Goal: Task Accomplishment & Management: Complete application form

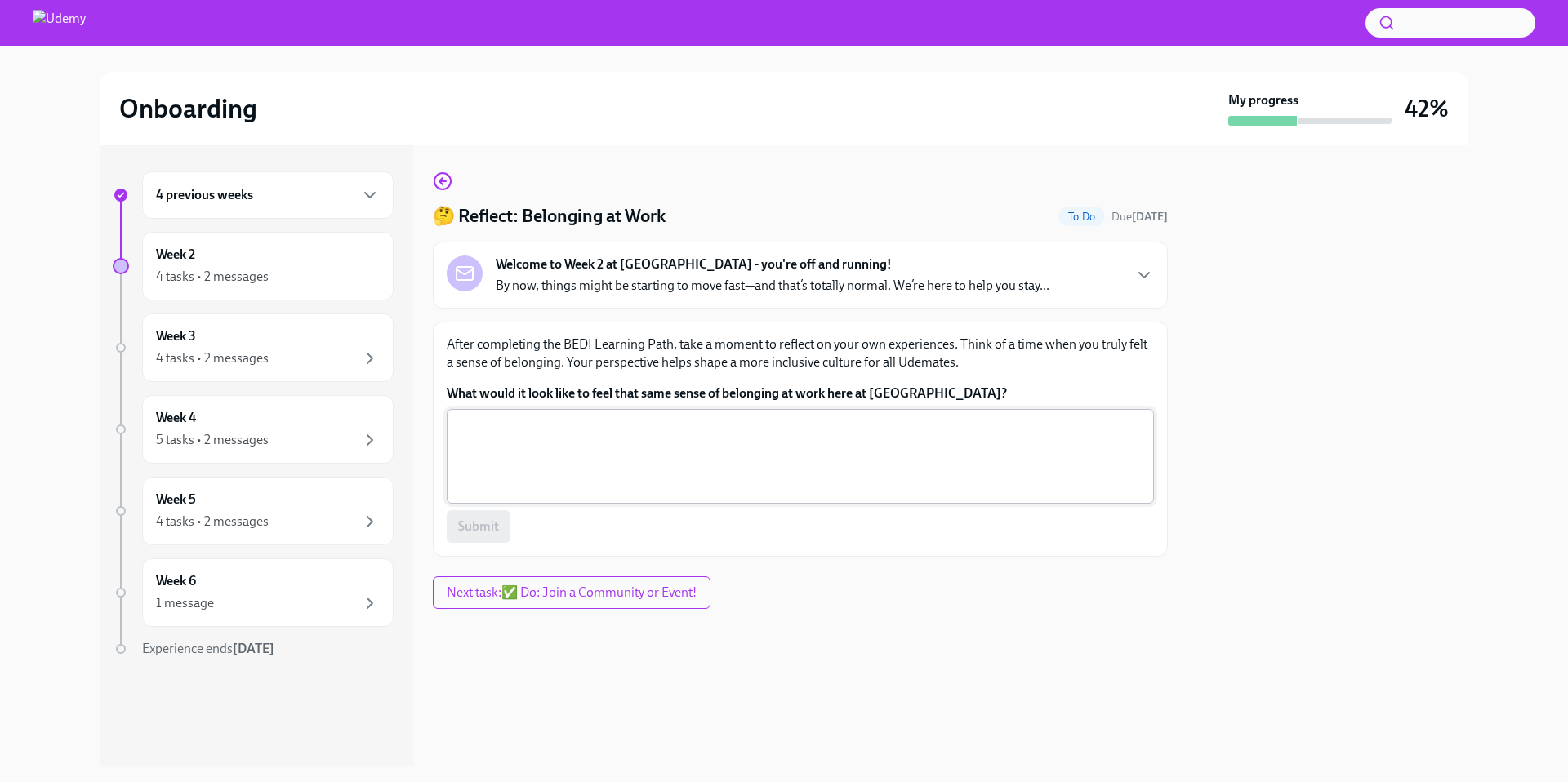
click at [589, 448] on textarea "What would it look like to feel that same sense of belonging at work here at [G…" at bounding box center [800, 456] width 687 height 78
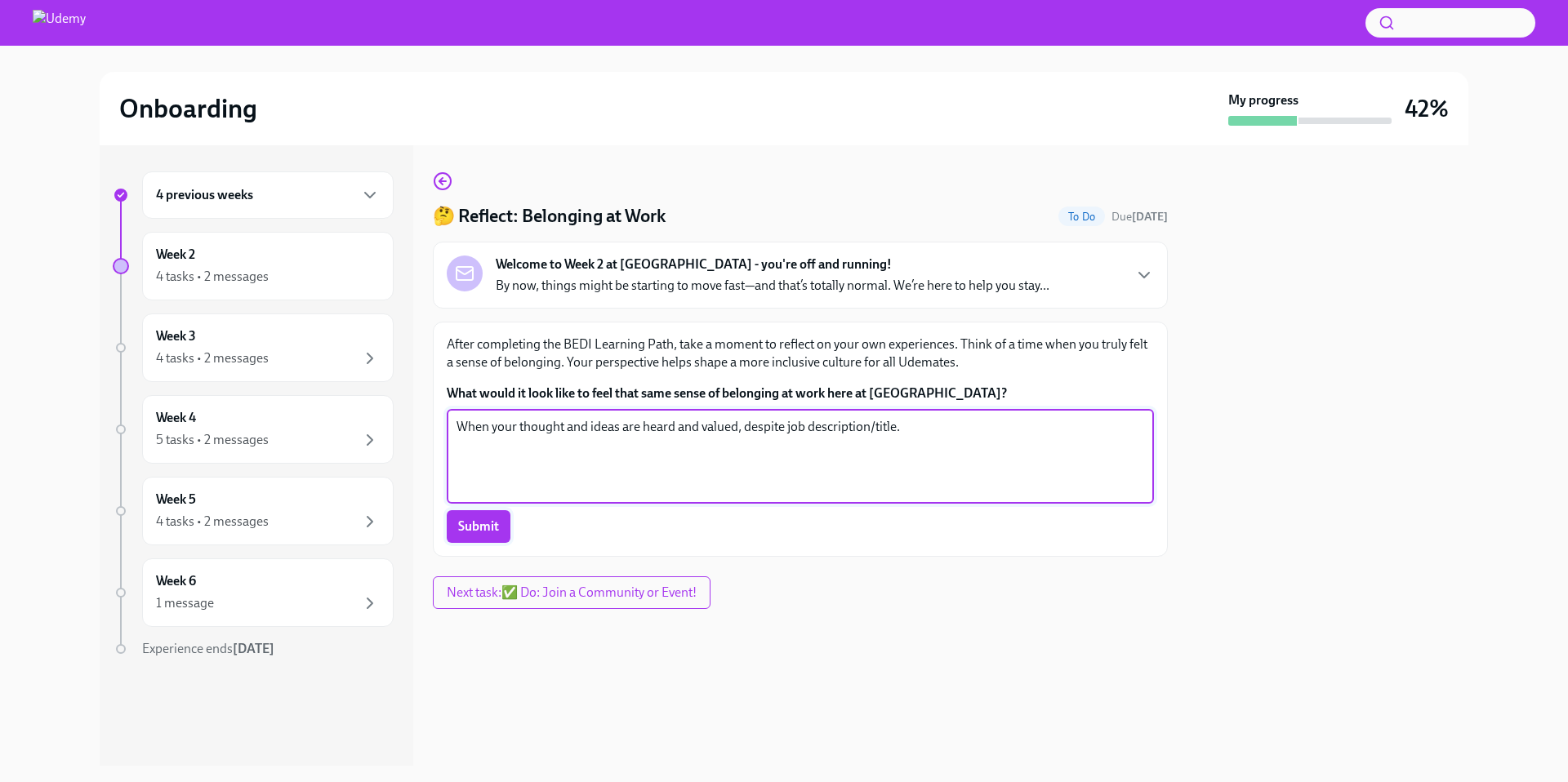
type textarea "When your thought and ideas are heard and valued, despite job description/title."
click at [481, 529] on span "Submit" at bounding box center [479, 526] width 41 height 16
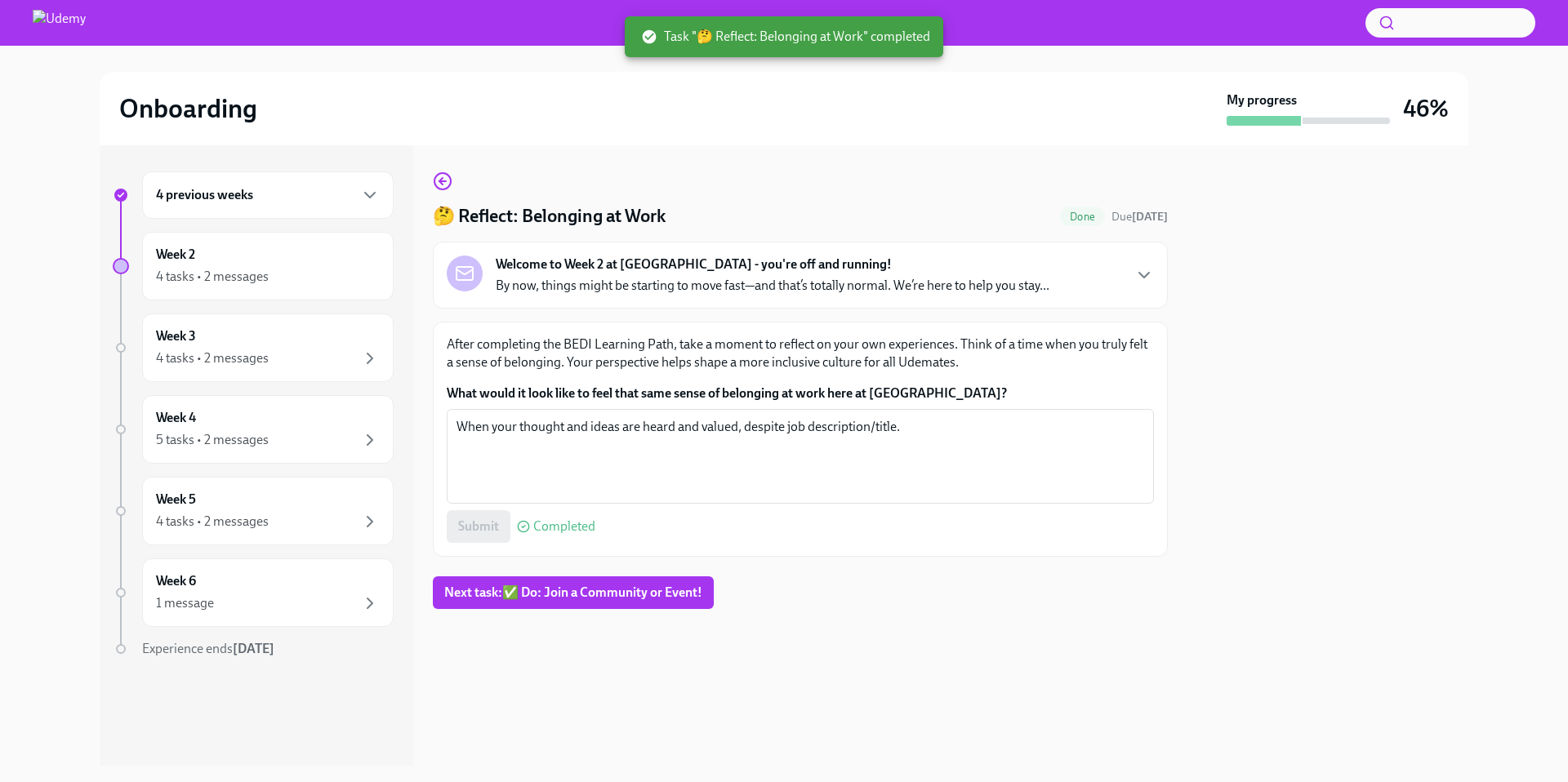
click at [610, 591] on span "Next task : ✅ Do: Join a Community or Event!" at bounding box center [573, 593] width 258 height 16
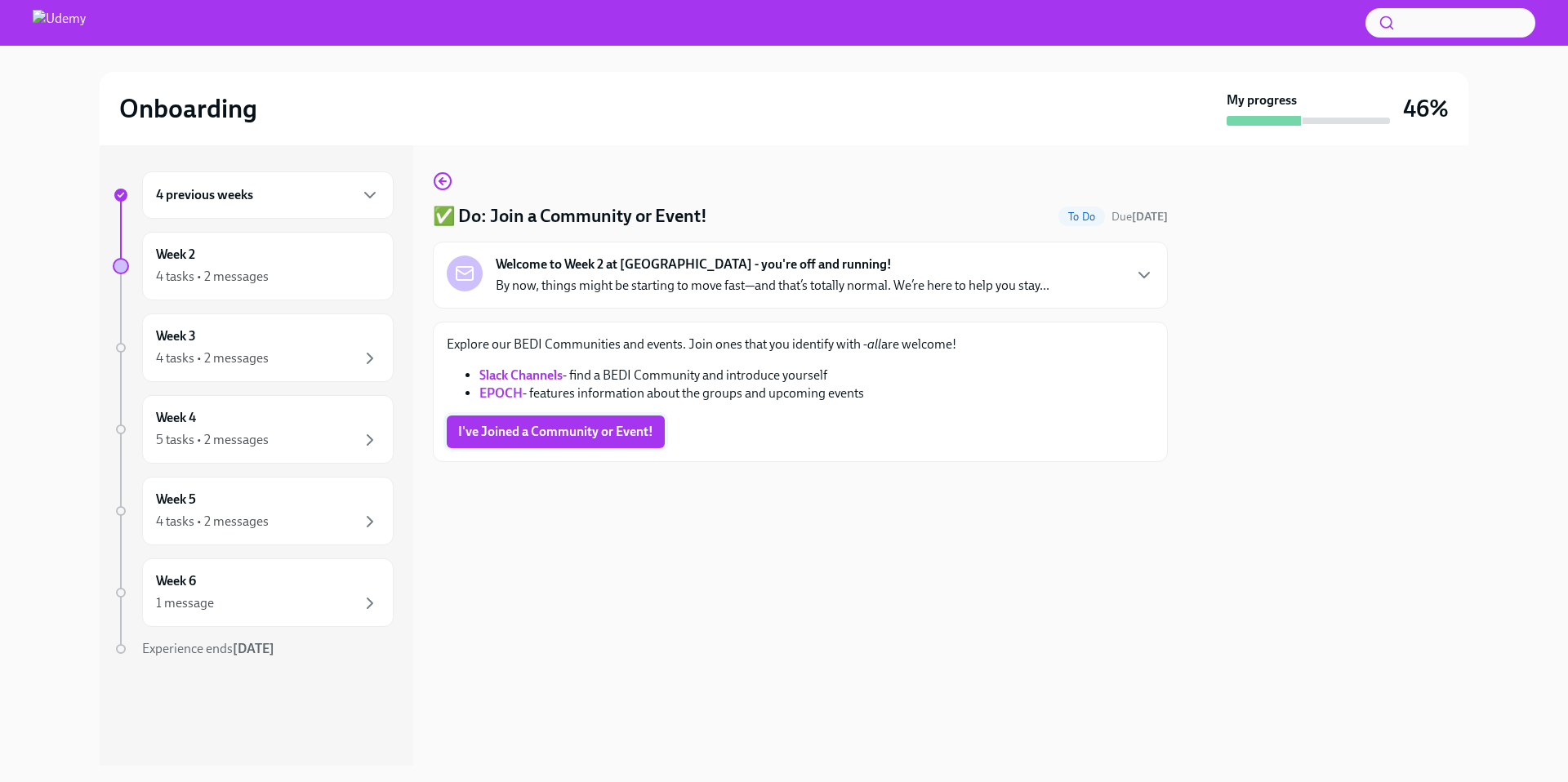
click at [616, 432] on span "I've Joined a Community or Event!" at bounding box center [556, 432] width 195 height 16
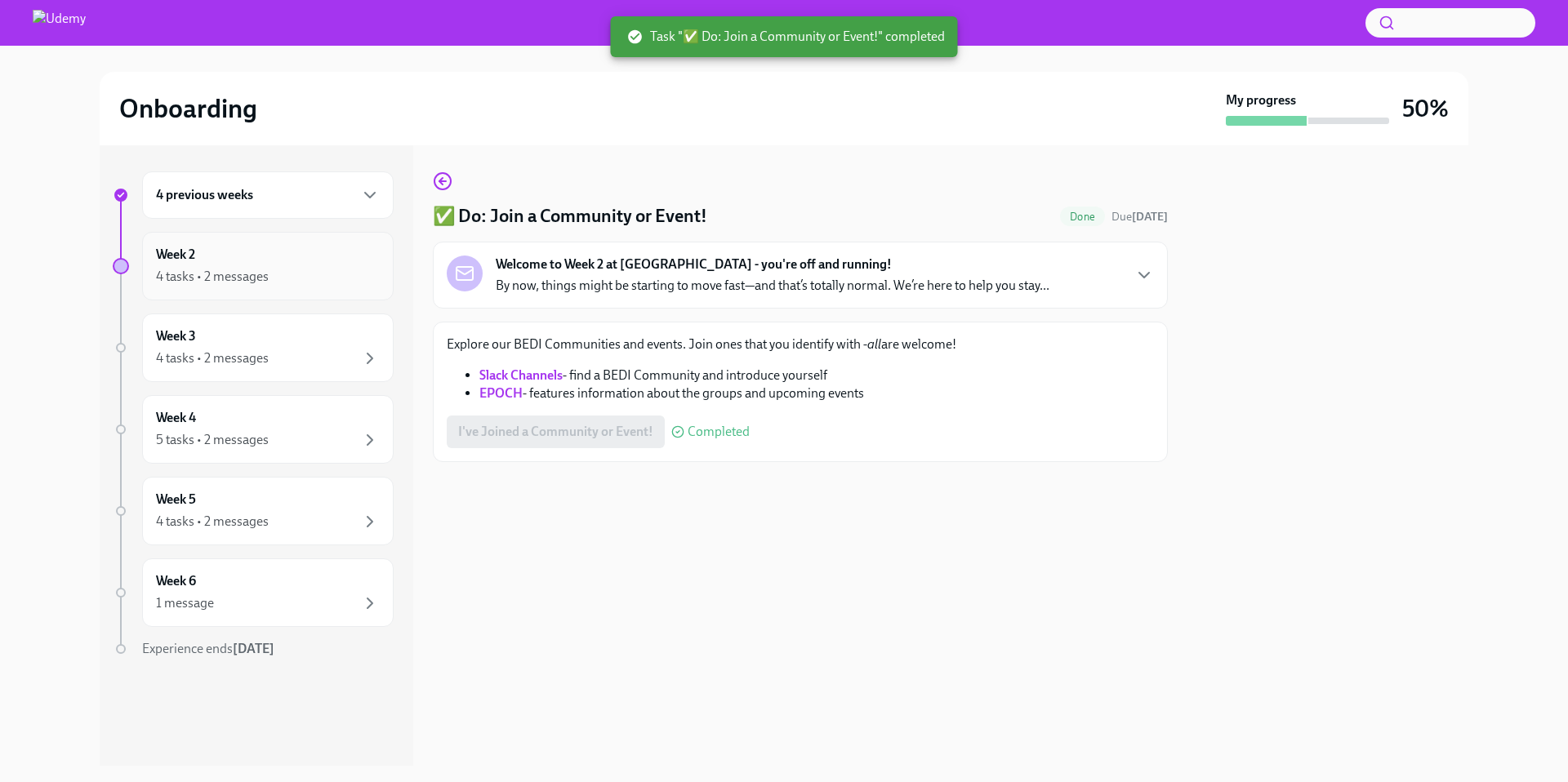
click at [210, 274] on div "4 tasks • 2 messages" at bounding box center [212, 276] width 113 height 18
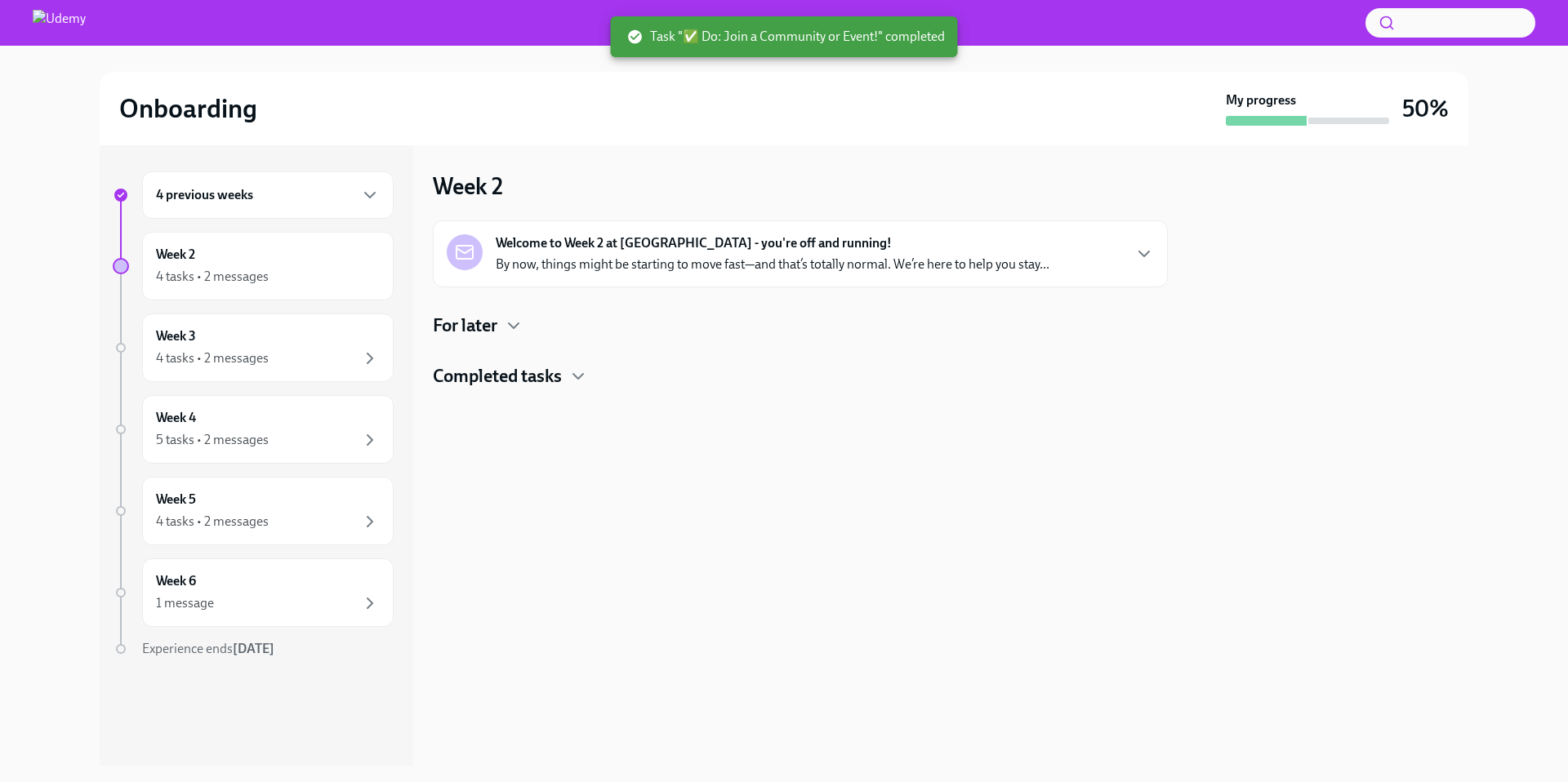
click at [261, 205] on div "4 previous weeks" at bounding box center [267, 195] width 252 height 47
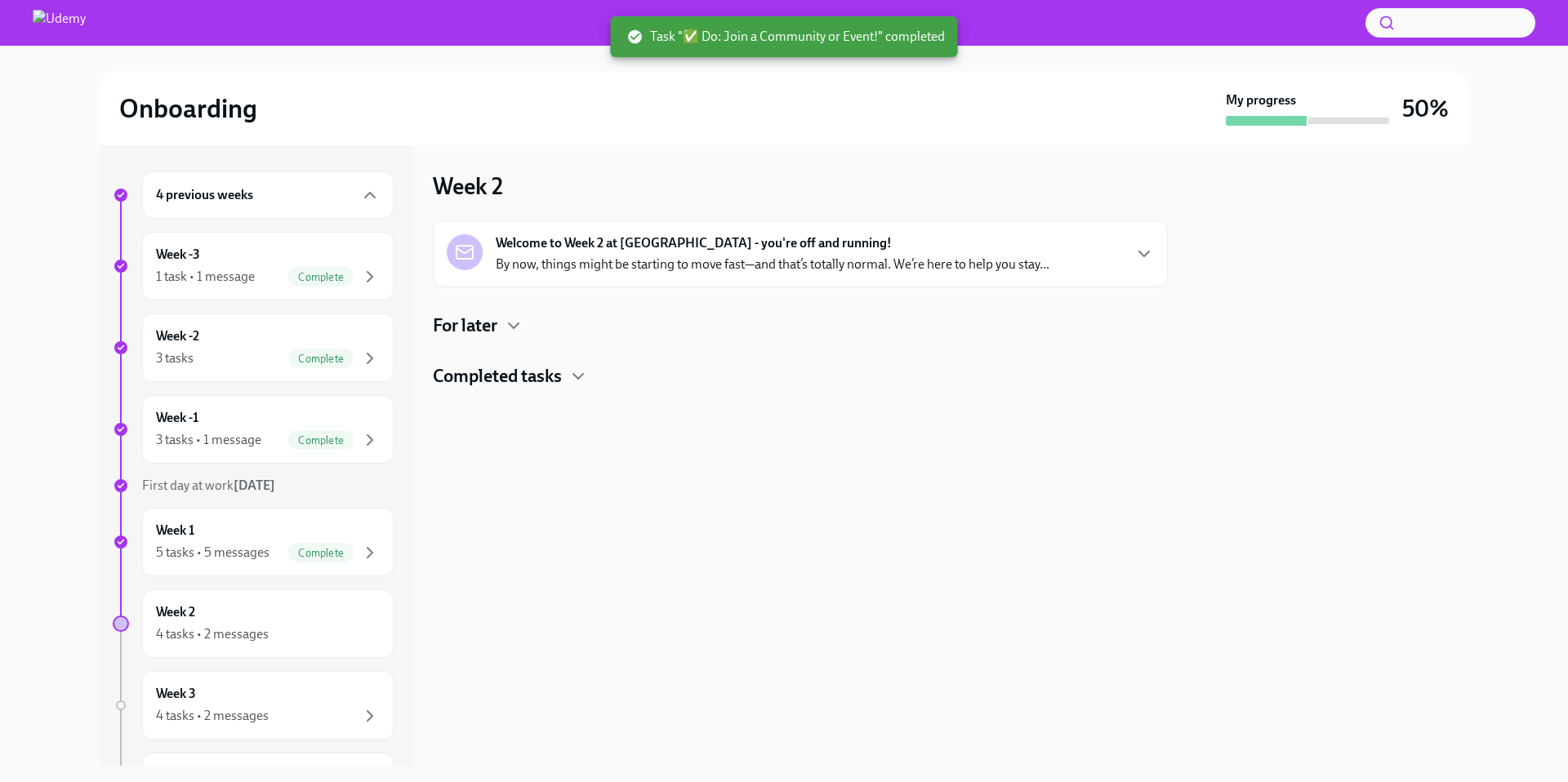
click at [263, 209] on div "4 previous weeks" at bounding box center [267, 195] width 252 height 47
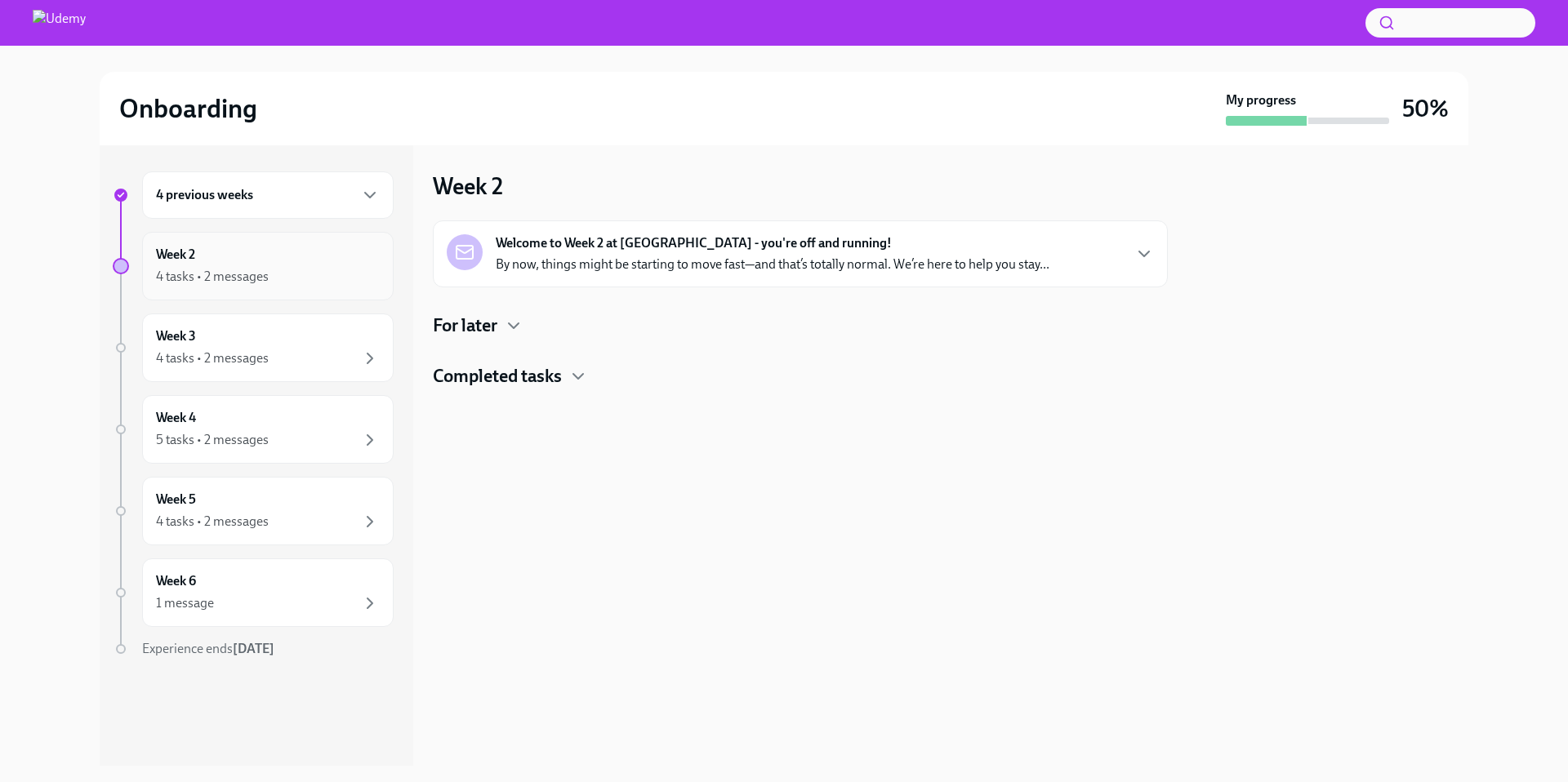
click at [273, 261] on div "Week 2 4 tasks • 2 messages" at bounding box center [268, 266] width 224 height 41
click at [457, 326] on h4 "For later" at bounding box center [464, 325] width 65 height 24
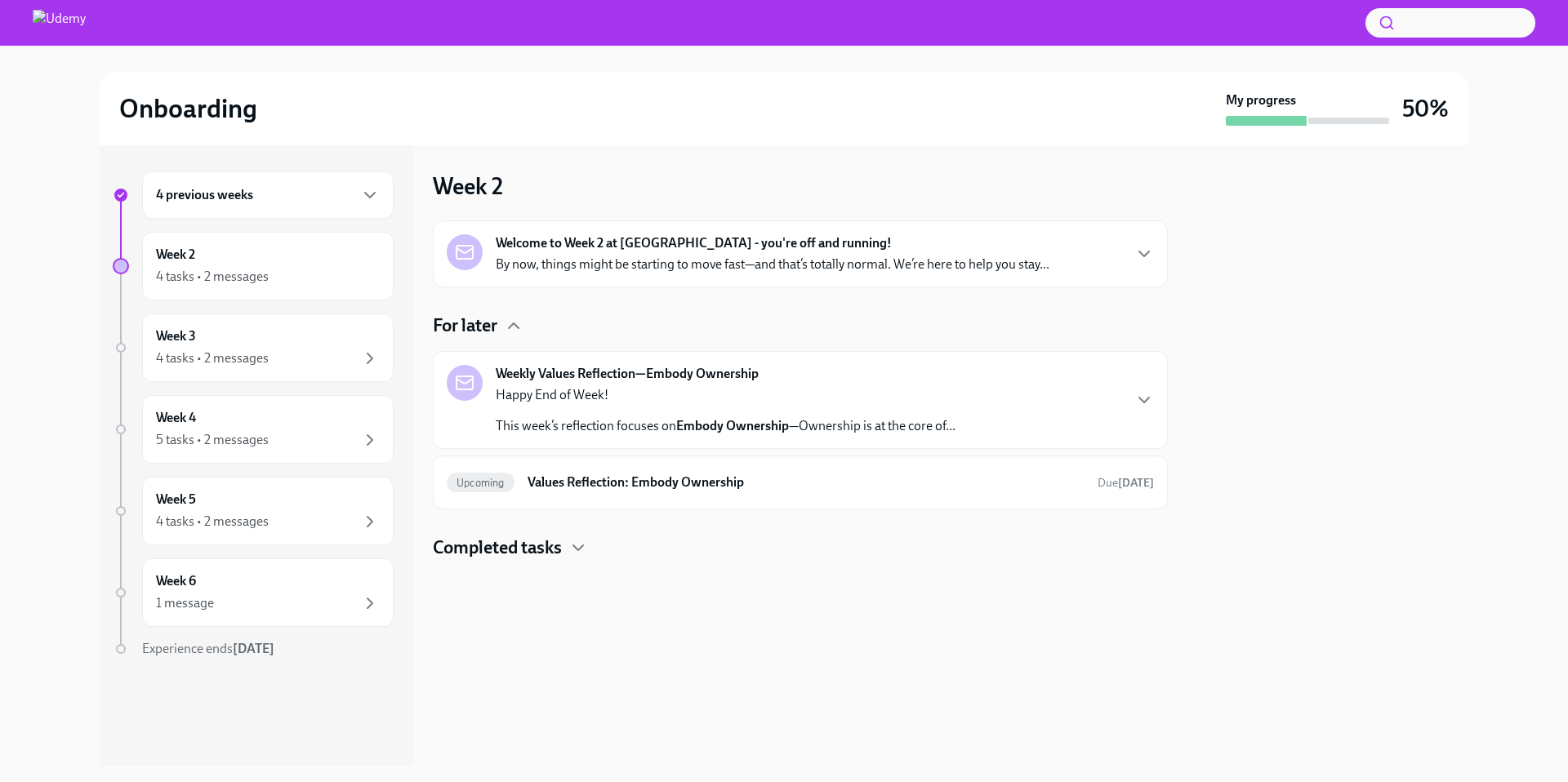
click at [558, 400] on p "Happy End of Week!" at bounding box center [725, 395] width 460 height 18
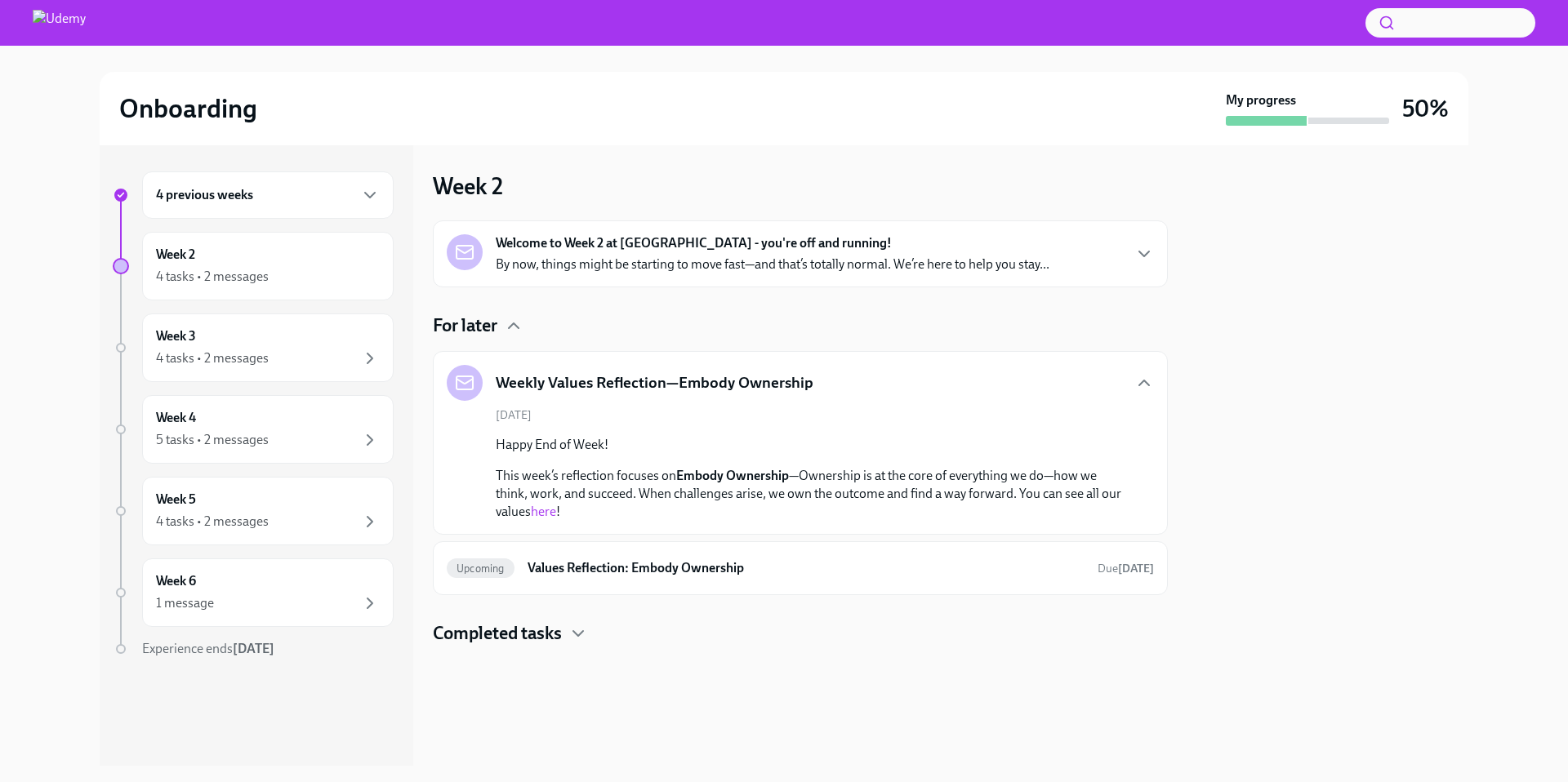
click at [552, 510] on link "here" at bounding box center [544, 512] width 25 height 15
click at [584, 568] on h6 "Values Reflection: Embody Ownership" at bounding box center [805, 568] width 557 height 18
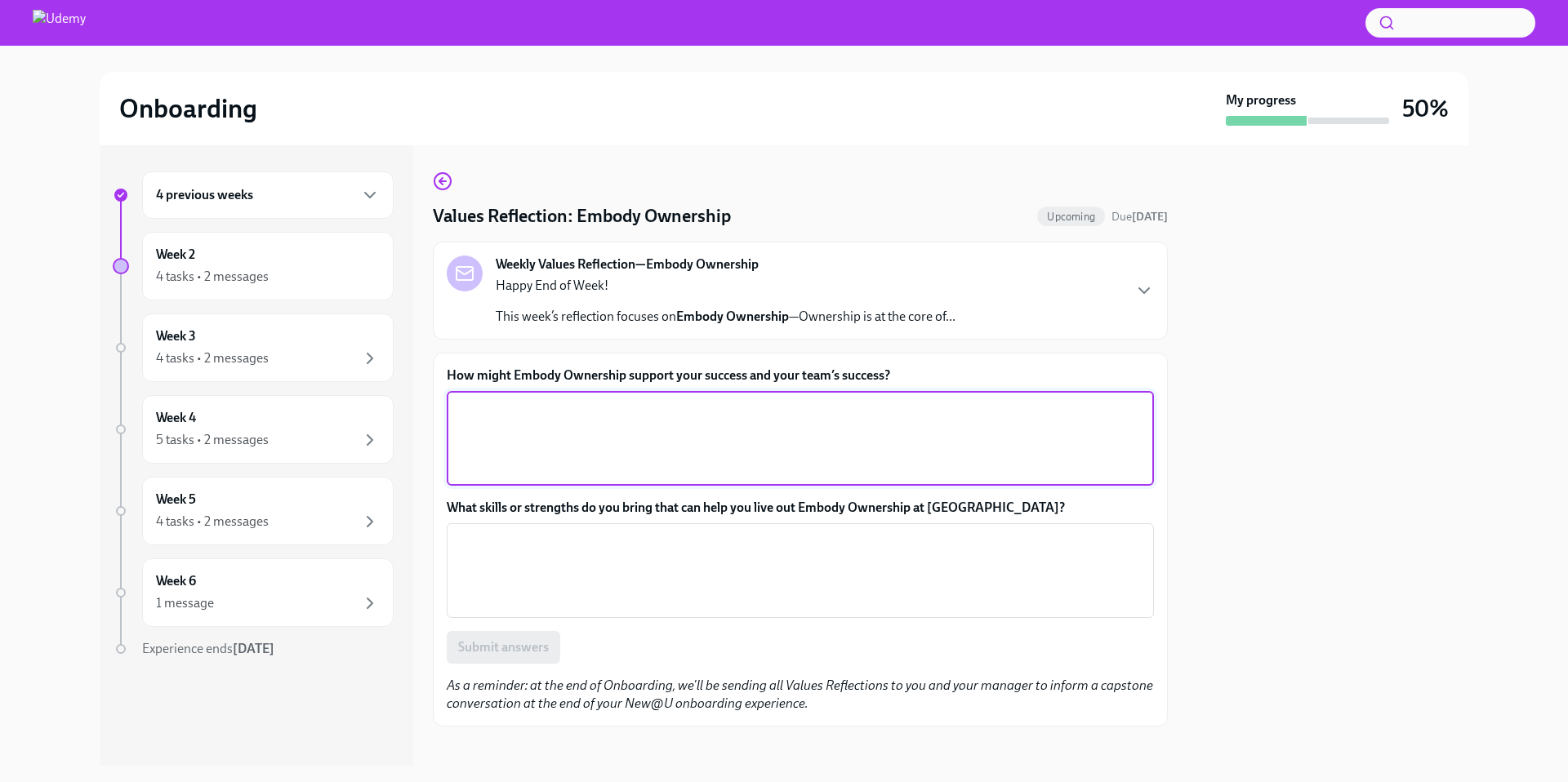
click at [756, 416] on textarea "How might Embody Ownership support your success and your team’s success?" at bounding box center [800, 438] width 687 height 78
click at [621, 408] on textarea "As a comp team, we will own the process" at bounding box center [800, 438] width 687 height 78
drag, startPoint x: 618, startPoint y: 408, endPoint x: 710, endPoint y: 418, distance: 92.5
click at [707, 418] on textarea "As a comp team, we will own the process" at bounding box center [800, 438] width 687 height 78
click at [1139, 294] on icon "button" at bounding box center [1144, 291] width 19 height 19
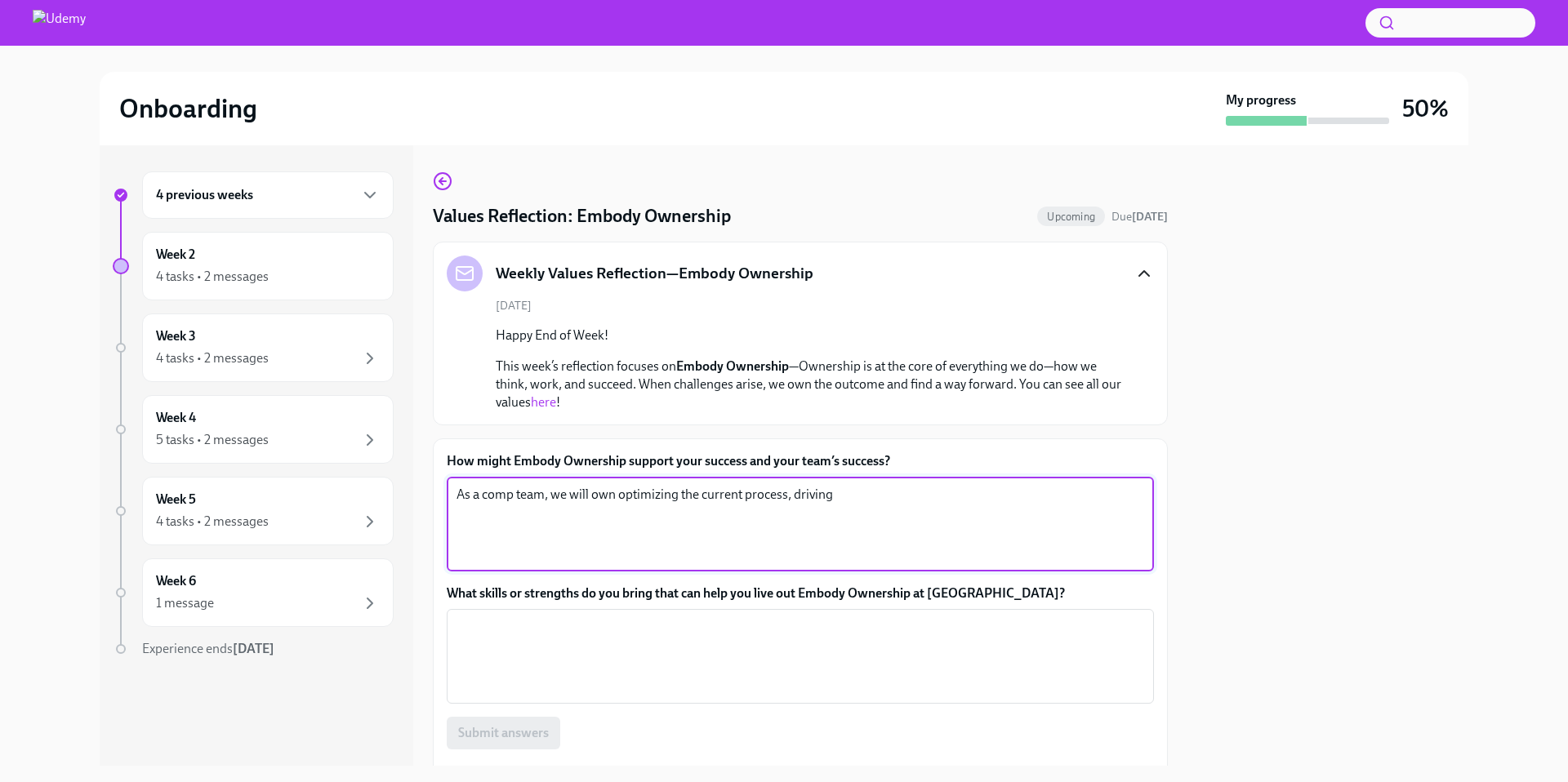
drag, startPoint x: 788, startPoint y: 496, endPoint x: 891, endPoint y: 495, distance: 103.0
click at [891, 495] on textarea "As a comp team, we will own optimizing the current process, driving" at bounding box center [800, 523] width 687 height 78
click at [870, 489] on textarea "As a comp team, we will own optimizing the current process and forge new relati…" at bounding box center [800, 523] width 687 height 78
click at [903, 522] on textarea "As a comp team, we will own optimizing the current process and forge new/strong…" at bounding box center [800, 523] width 687 height 78
type textarea "As a comp team, we will own optimizing the current process and forge new/strong…"
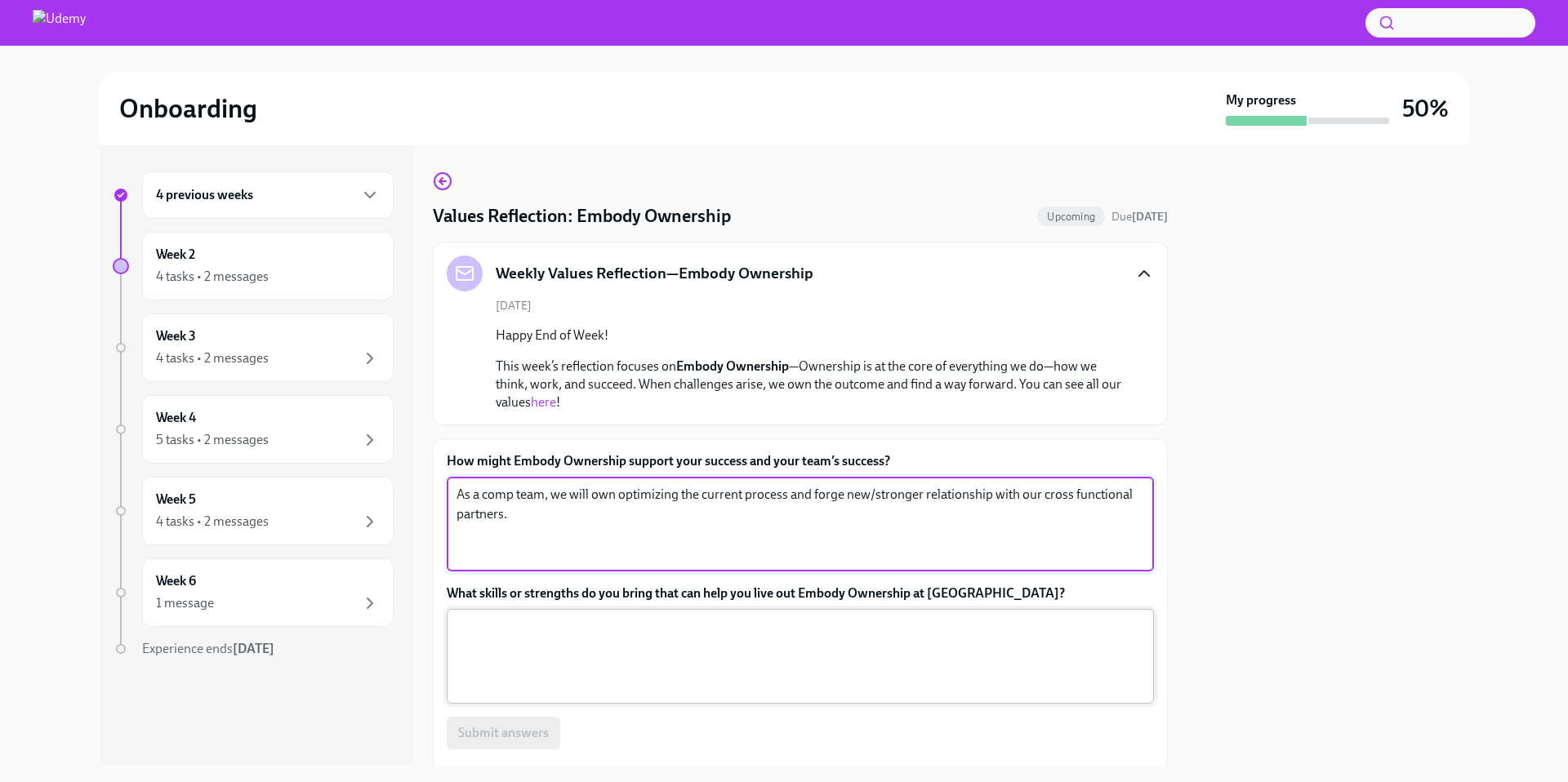
click at [745, 651] on textarea "What skills or strengths do you bring that can help you live out Embody Ownersh…" at bounding box center [800, 656] width 687 height 78
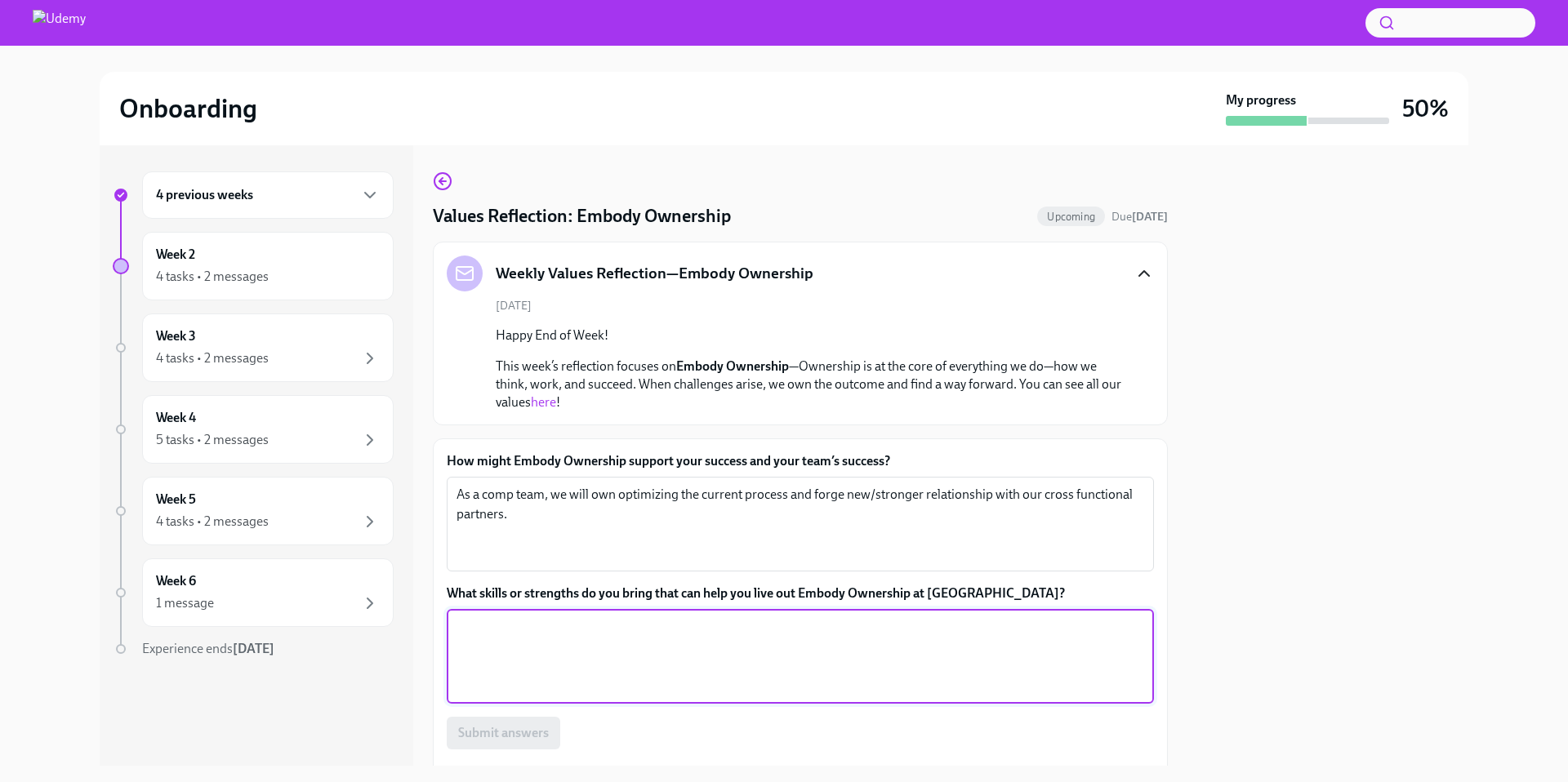
click at [761, 655] on textarea "What skills or strengths do you bring that can help you live out Embody Ownersh…" at bounding box center [800, 656] width 687 height 78
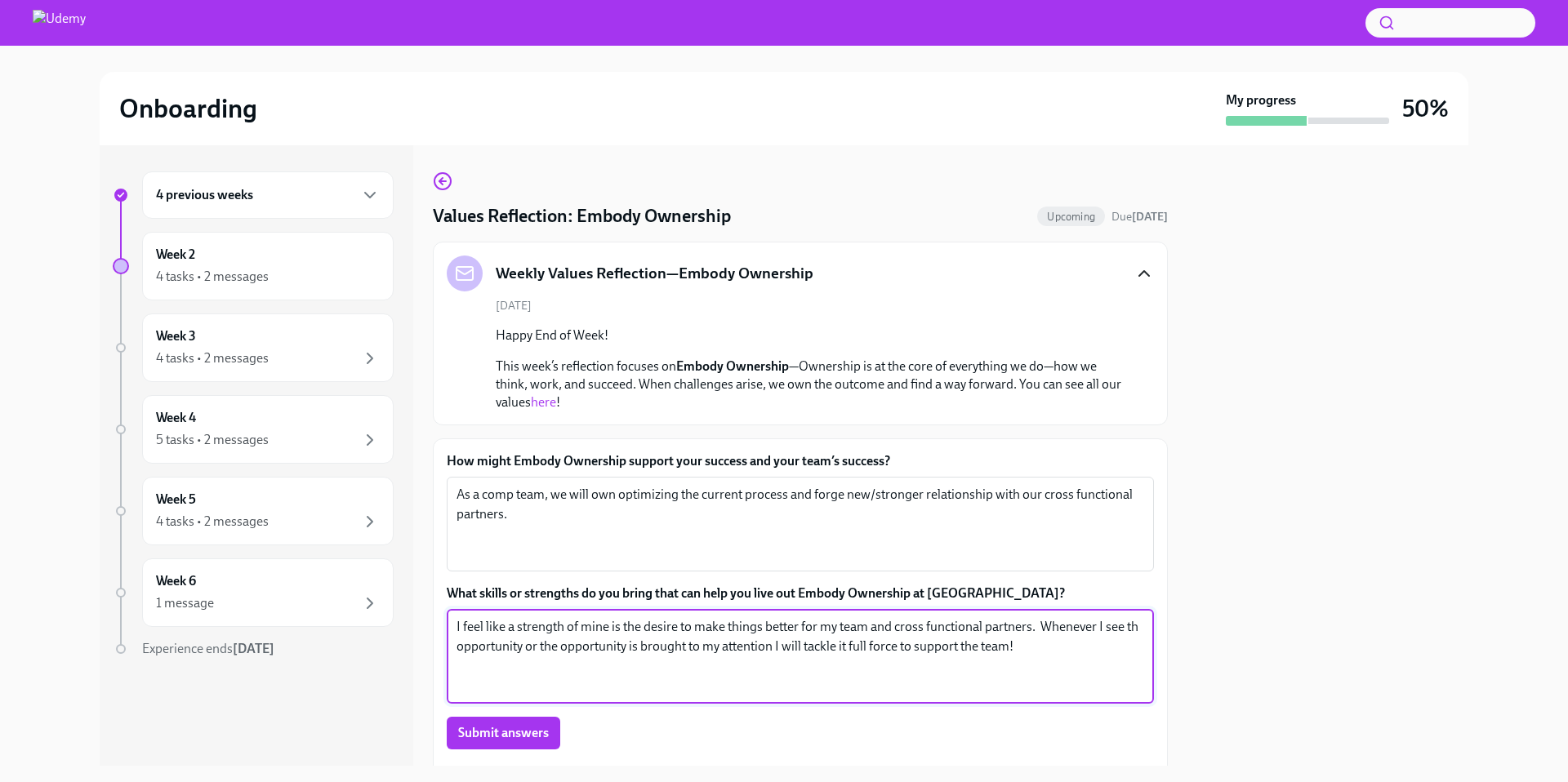
click at [471, 645] on textarea "I feel like a strength of mine is the desire to make things better for my team …" at bounding box center [800, 656] width 687 height 78
type textarea "I feel like a strength of mine is the desire to make things better for my team …"
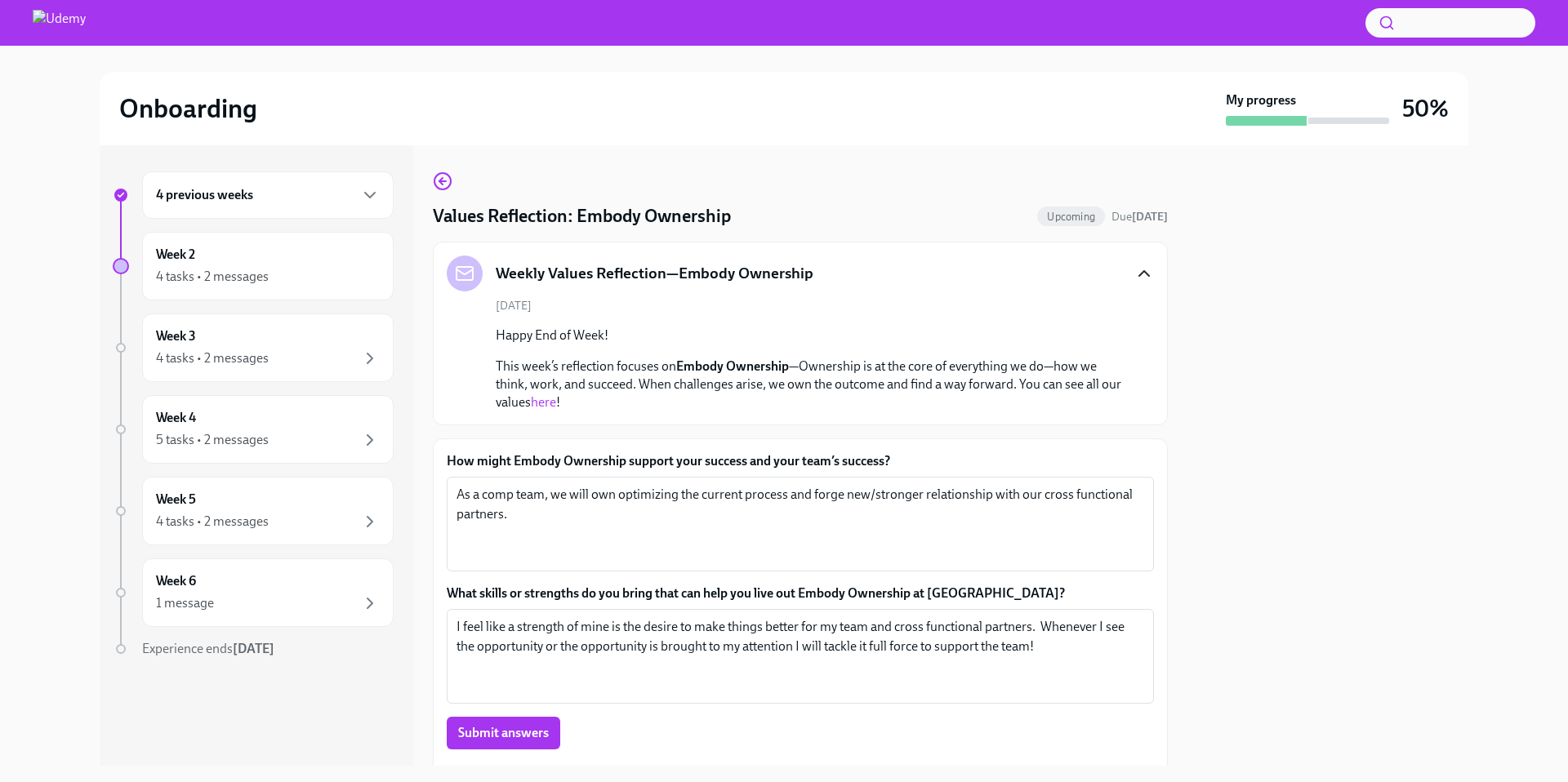
click at [548, 744] on button "Submit answers" at bounding box center [504, 734] width 114 height 33
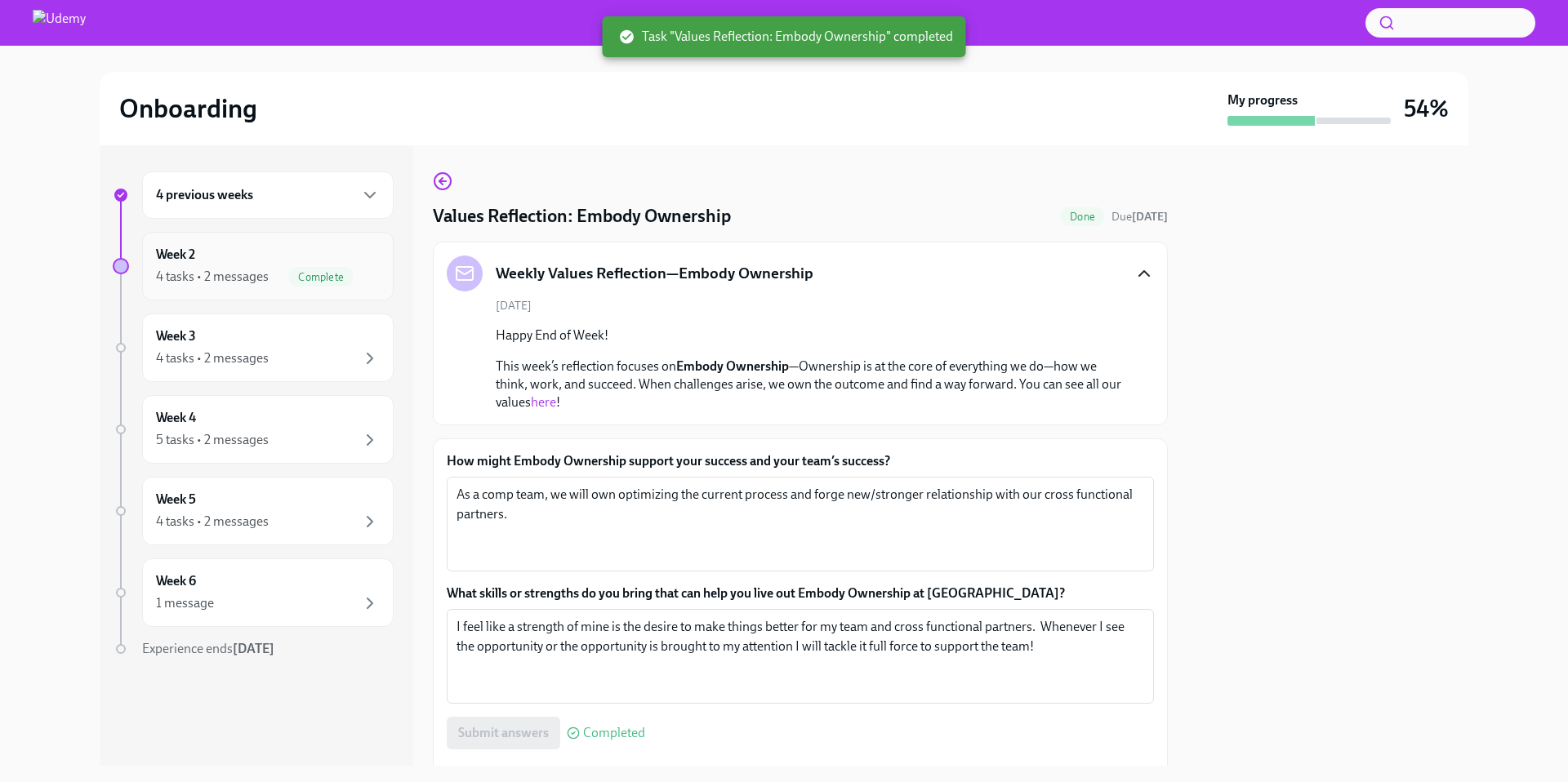
click at [277, 285] on div "4 tasks • 2 messages Complete" at bounding box center [268, 277] width 224 height 19
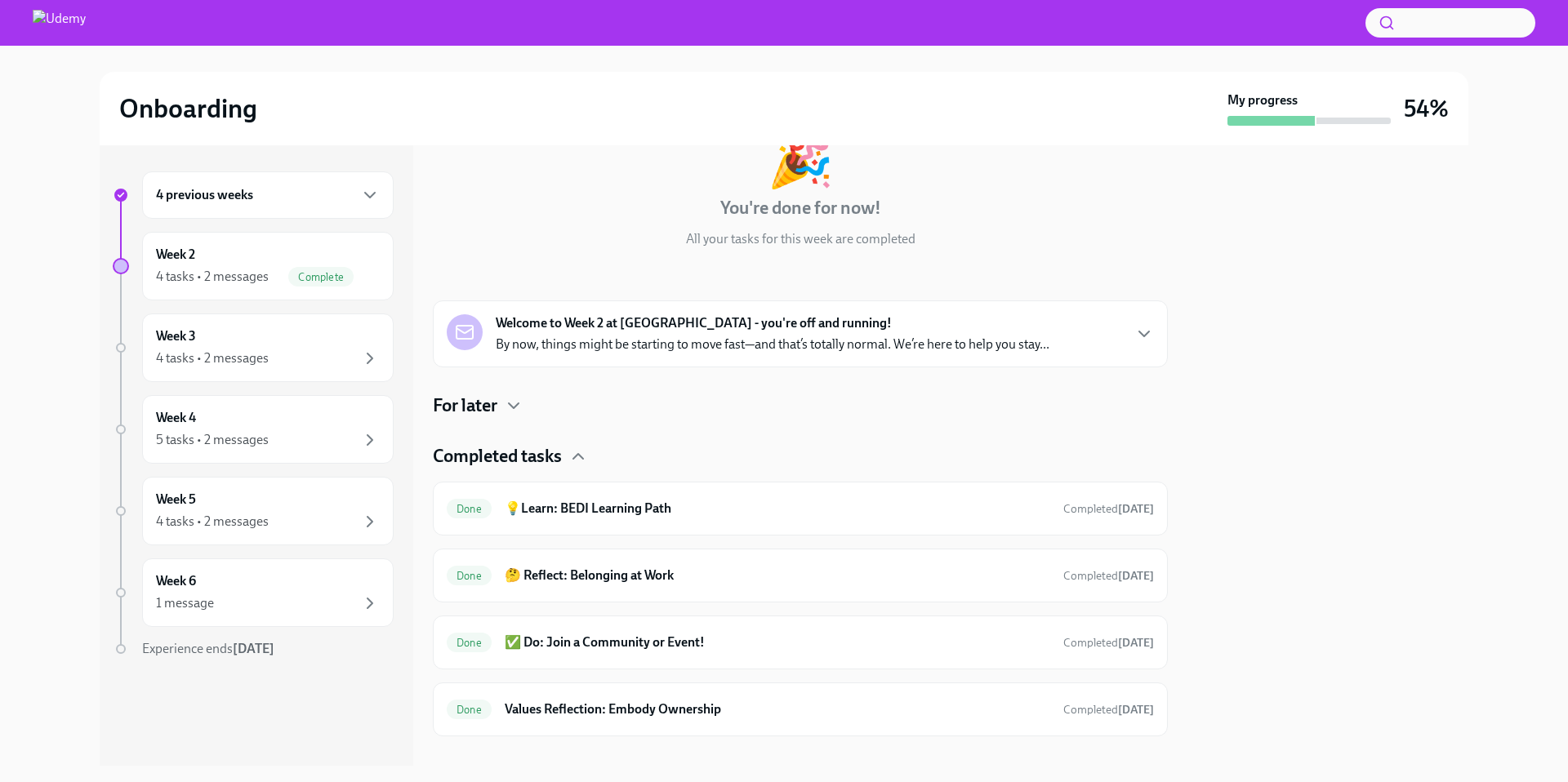
scroll to position [137, 0]
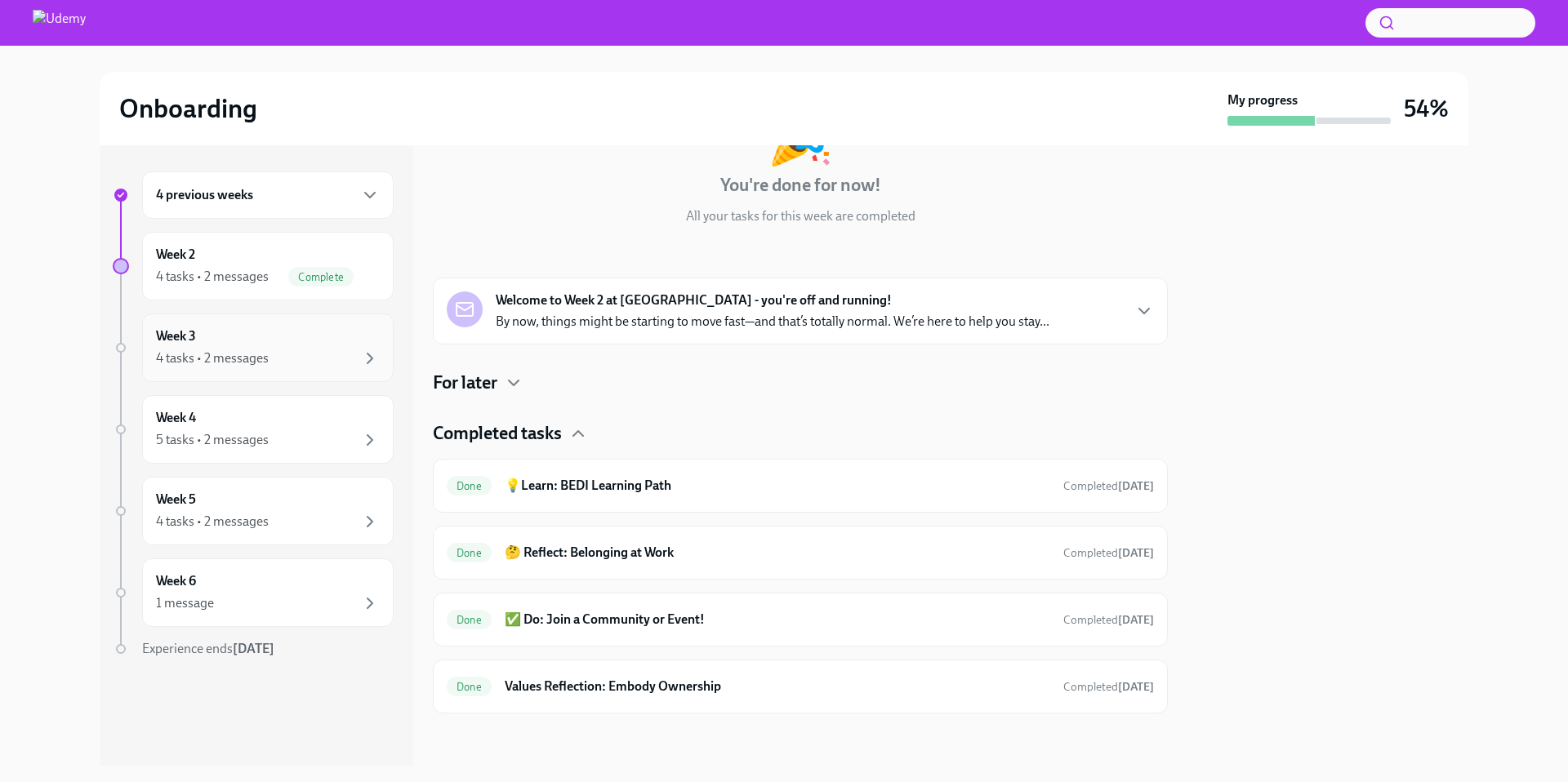
click at [281, 358] on div "4 tasks • 2 messages" at bounding box center [268, 358] width 224 height 19
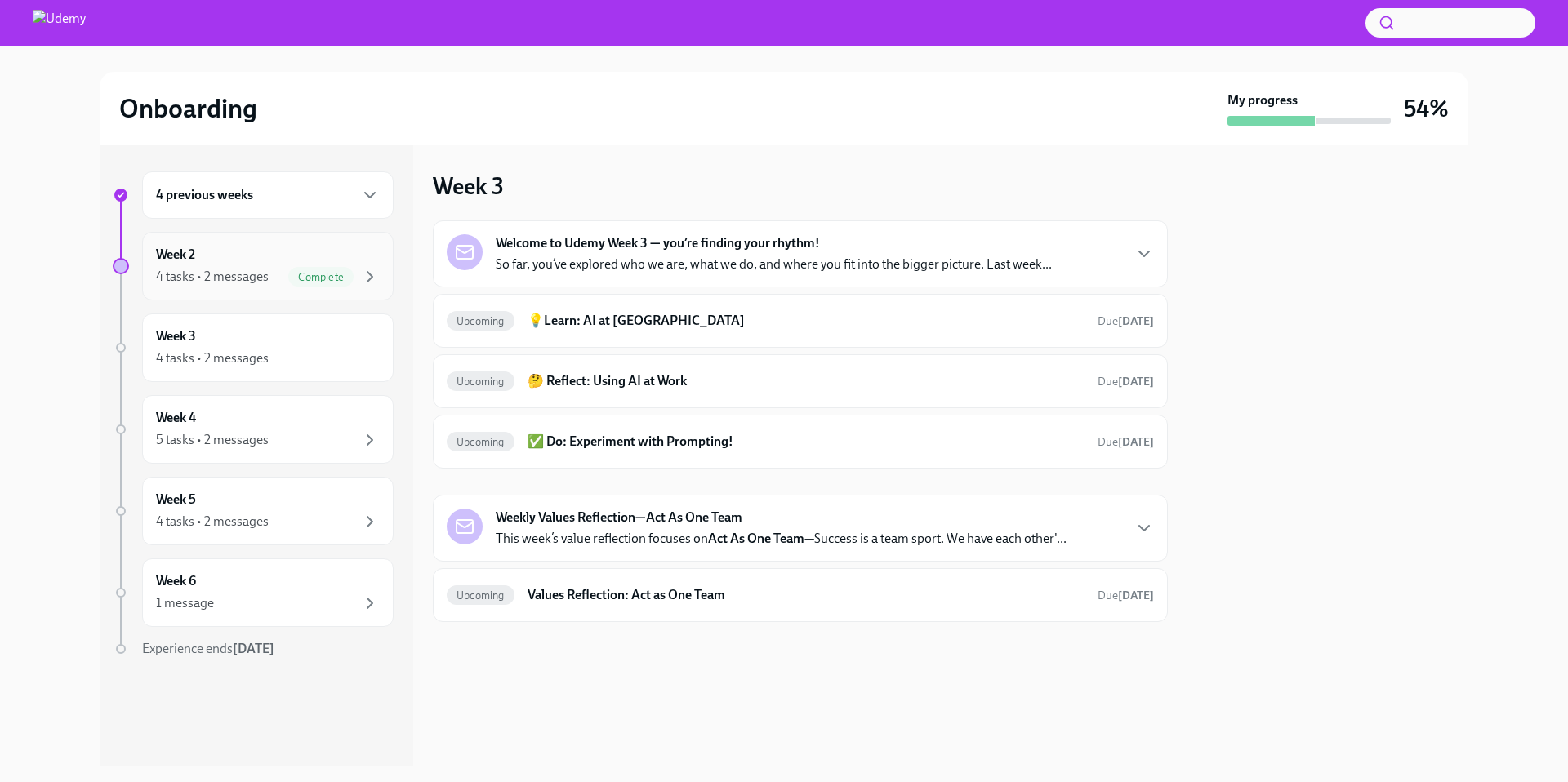
click at [280, 281] on div "4 tasks • 2 messages Complete" at bounding box center [268, 277] width 224 height 19
